Goal: Check status: Check status

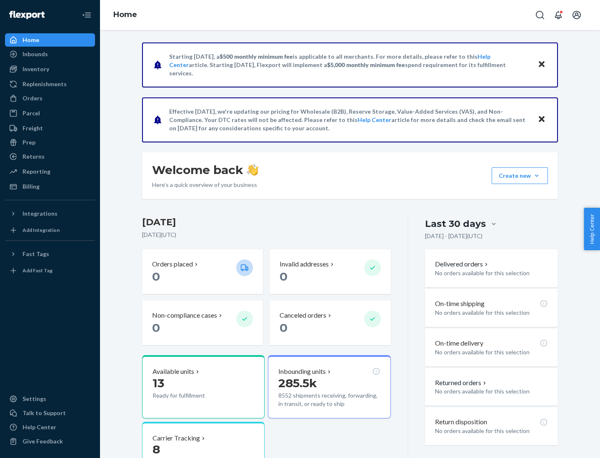
click at [536, 176] on button "Create new Create new inbound Create new order Create new product" at bounding box center [519, 175] width 56 height 17
click at [28, 142] on div "Prep" at bounding box center [28, 142] width 13 height 8
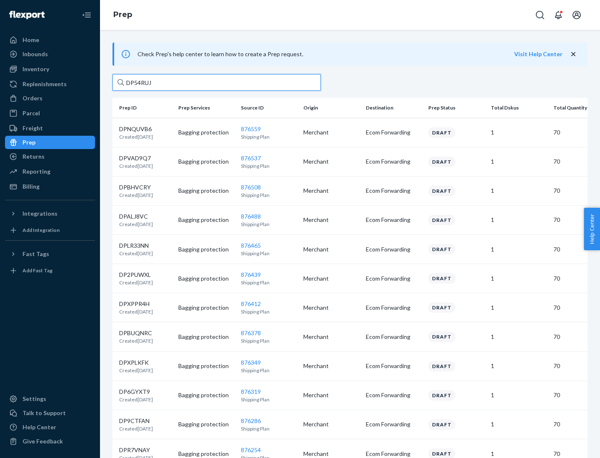
type input "DP54RUJL"
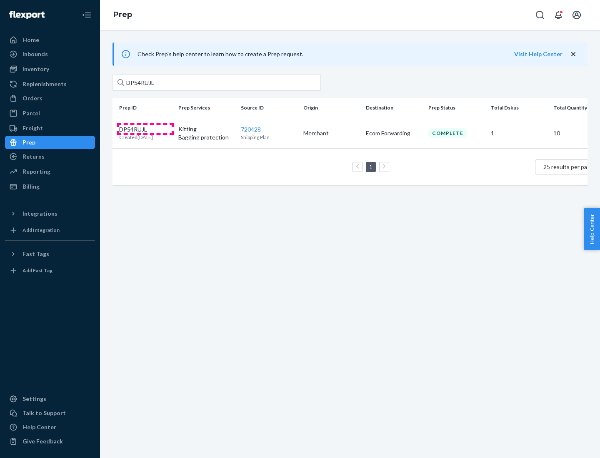
click at [145, 129] on p "DP54RUJL" at bounding box center [136, 129] width 34 height 8
